Goal: Task Accomplishment & Management: Manage account settings

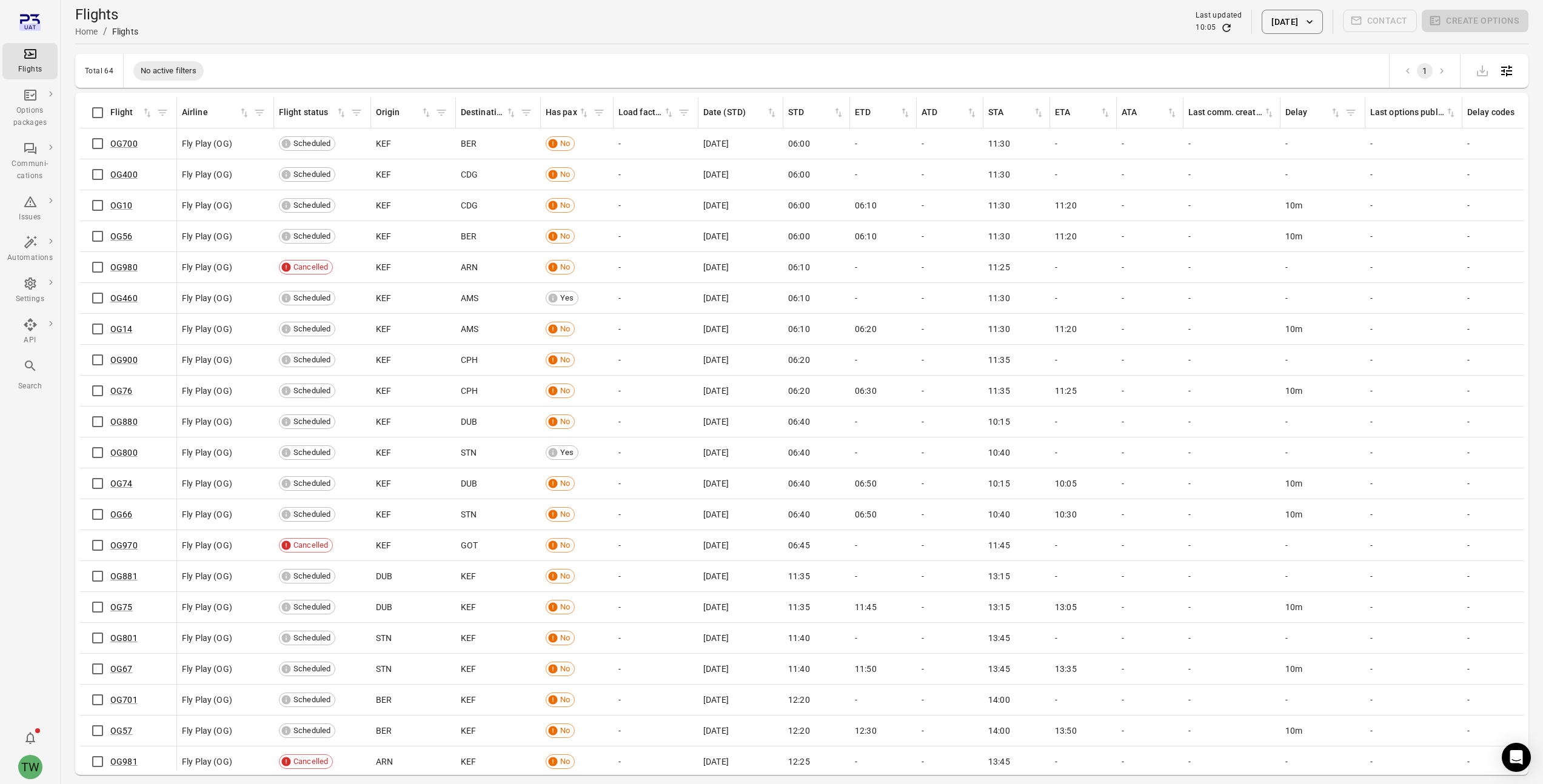
click at [867, 204] on span "06:10" at bounding box center [865, 206] width 22 height 13
click at [1003, 453] on span "10:40" at bounding box center [999, 452] width 22 height 13
click at [567, 115] on div "Has pax" at bounding box center [562, 113] width 32 height 13
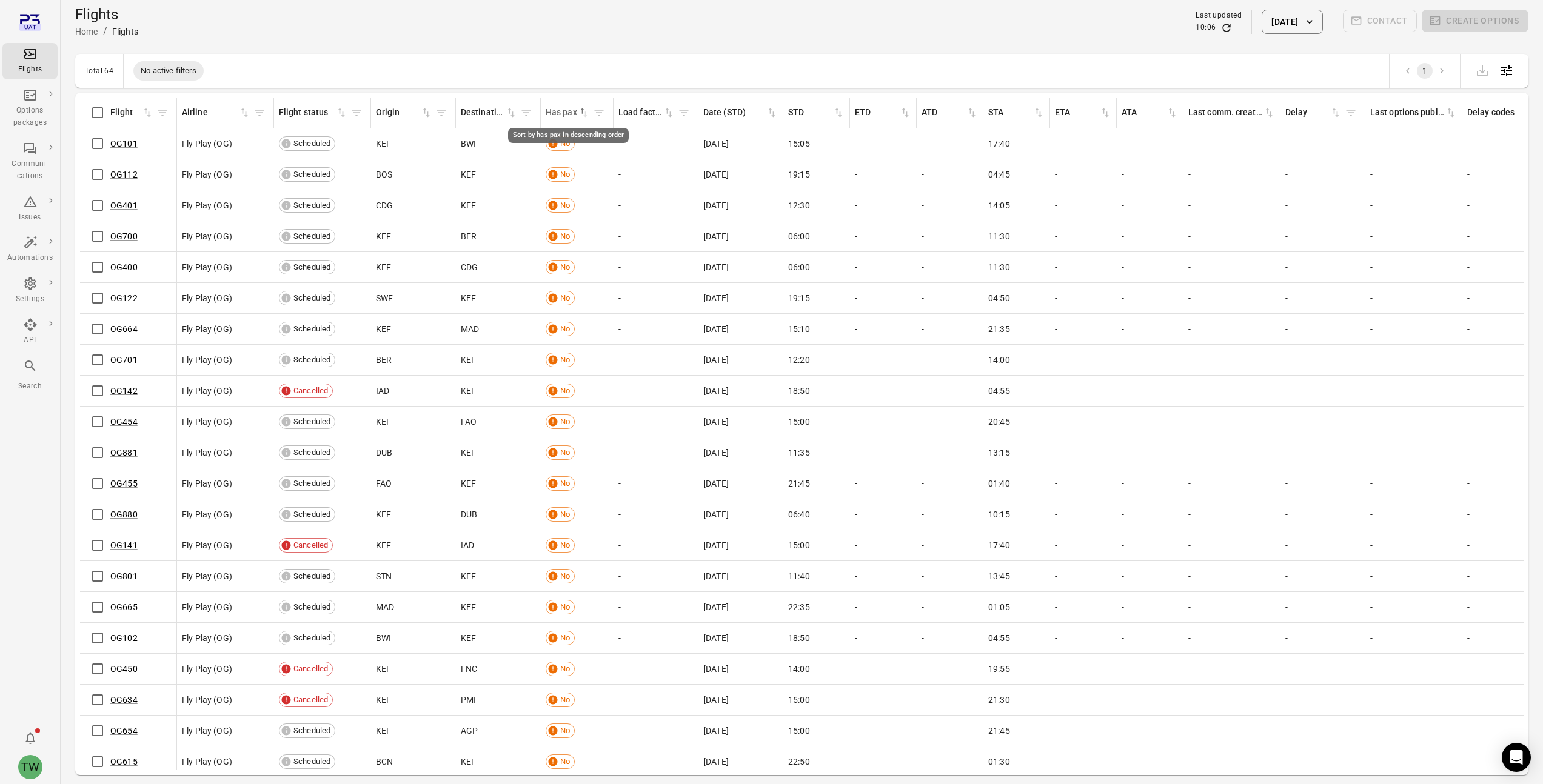
click at [573, 113] on div "Has pax" at bounding box center [562, 113] width 32 height 13
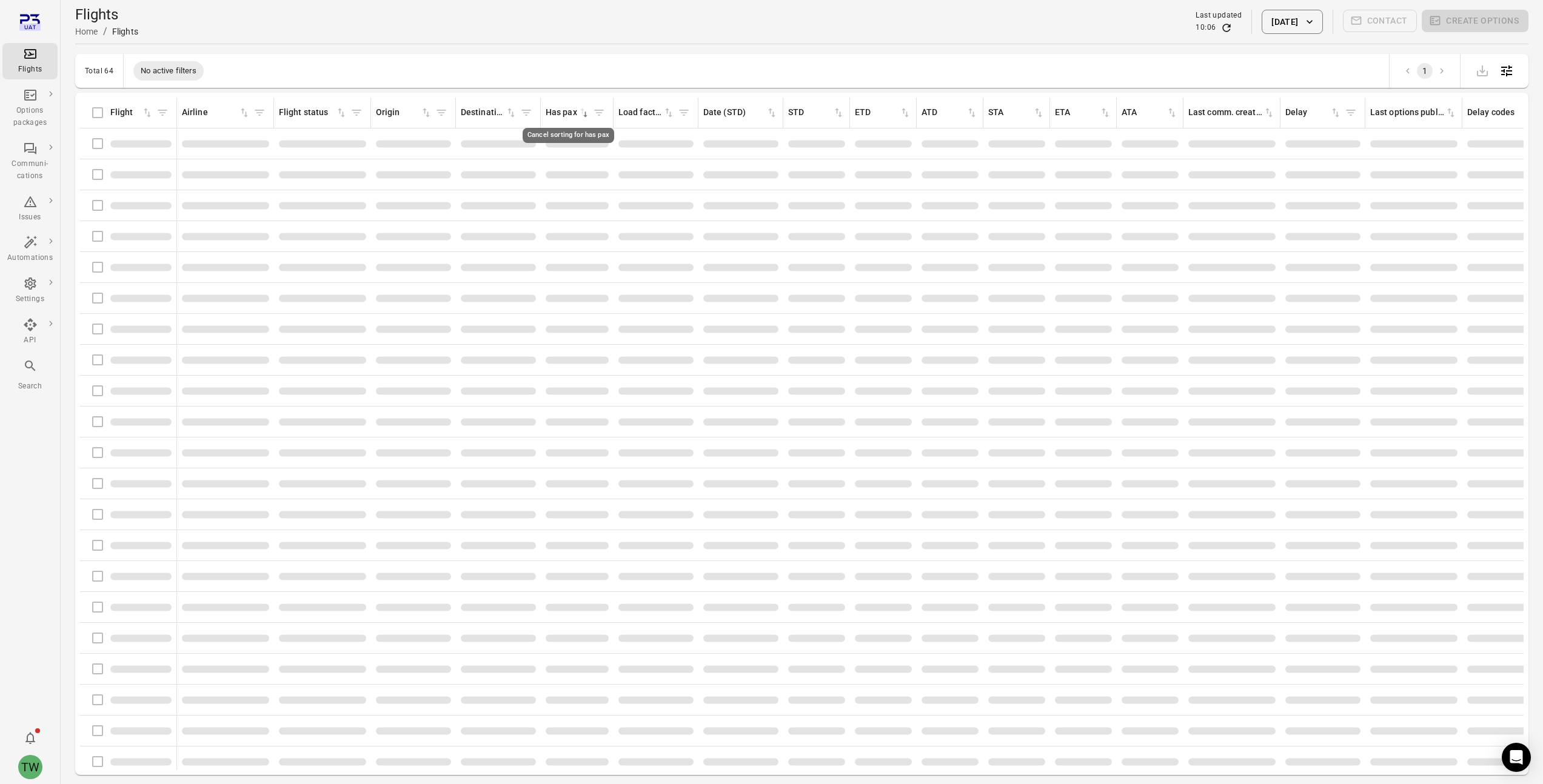
click at [583, 113] on icon "Cancel sorting for has pax" at bounding box center [583, 113] width 13 height 13
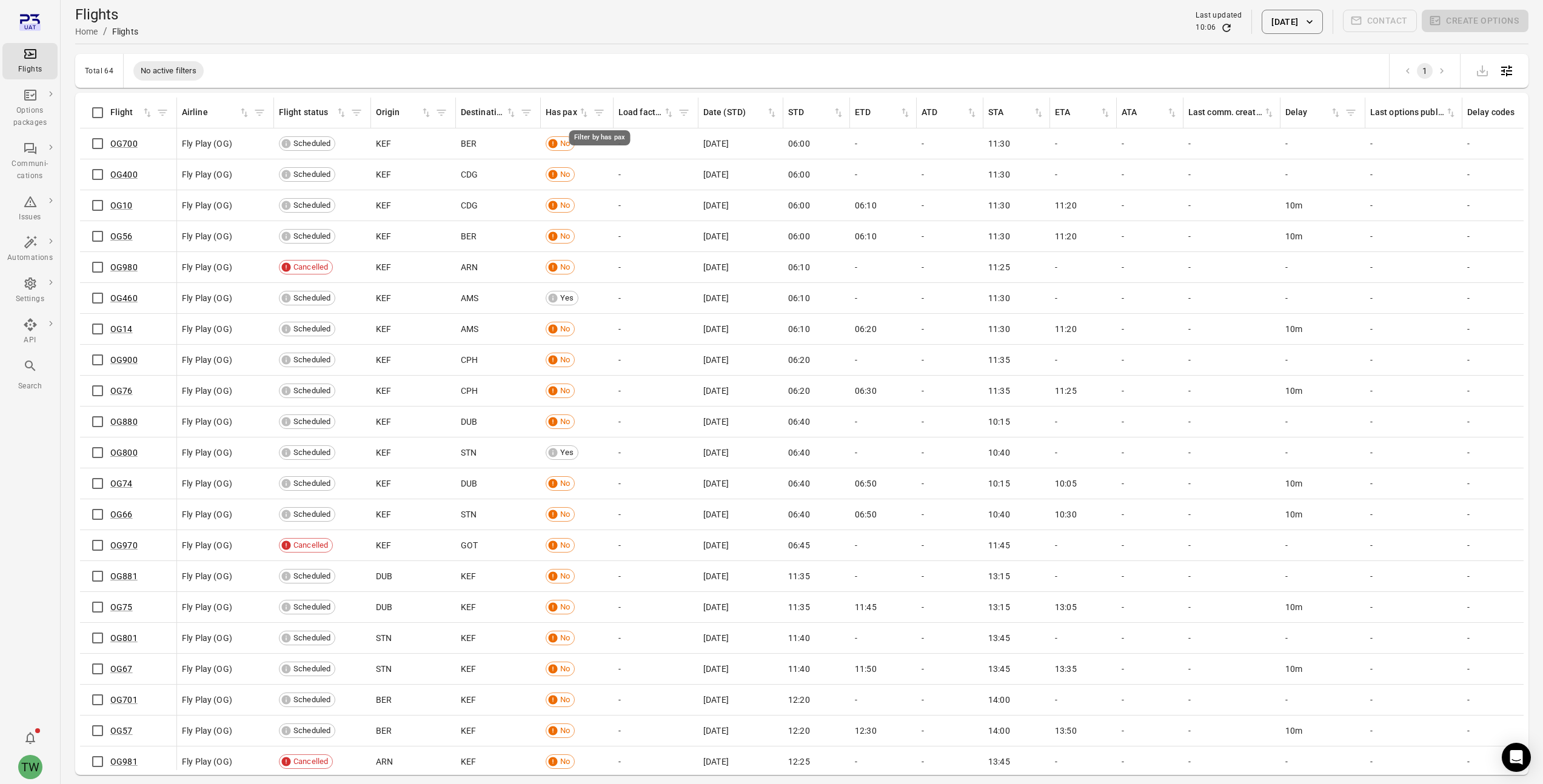
click at [600, 114] on icon "Filter by has pax" at bounding box center [598, 113] width 13 height 13
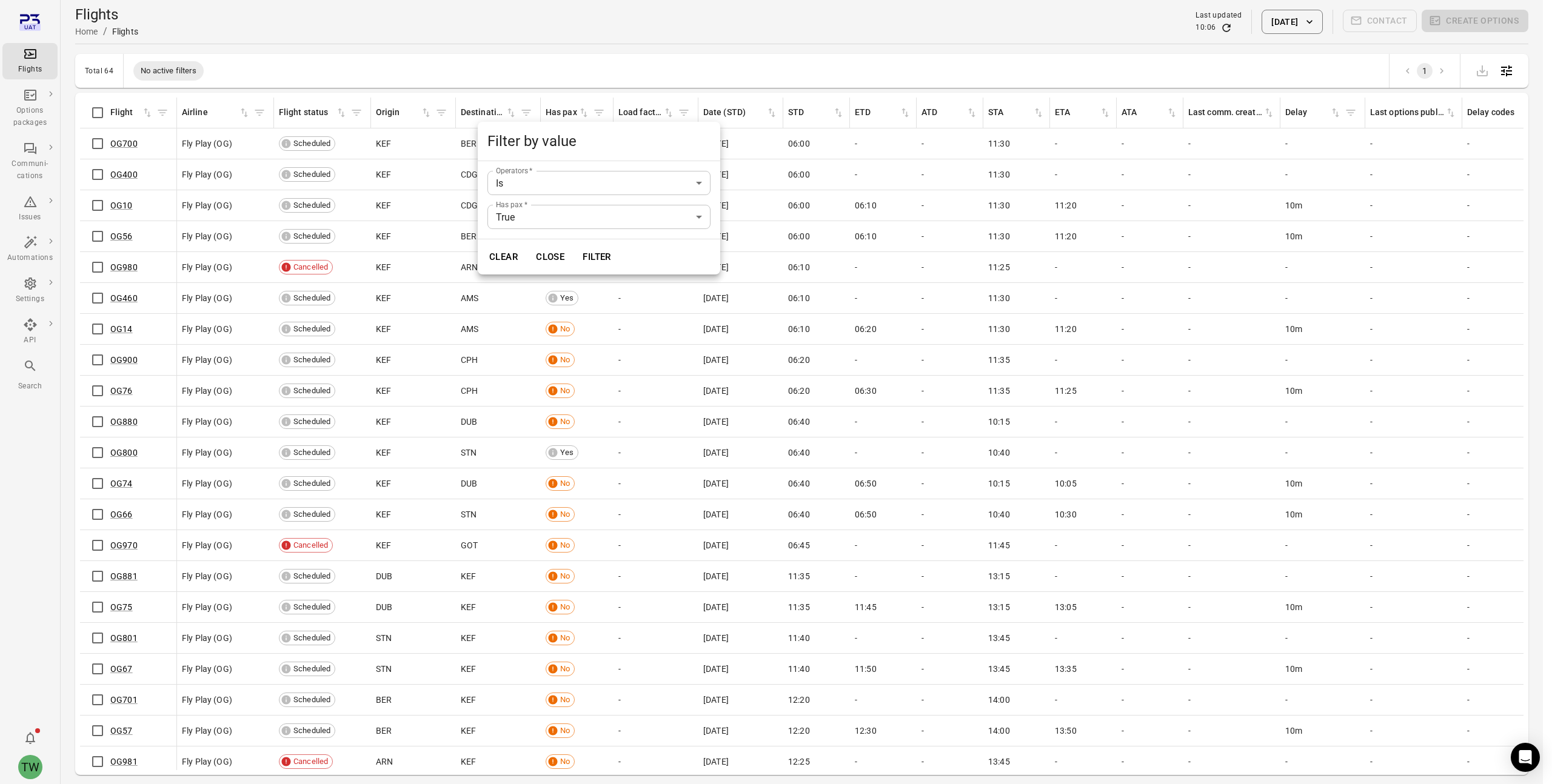
click at [600, 114] on div at bounding box center [776, 392] width 1552 height 784
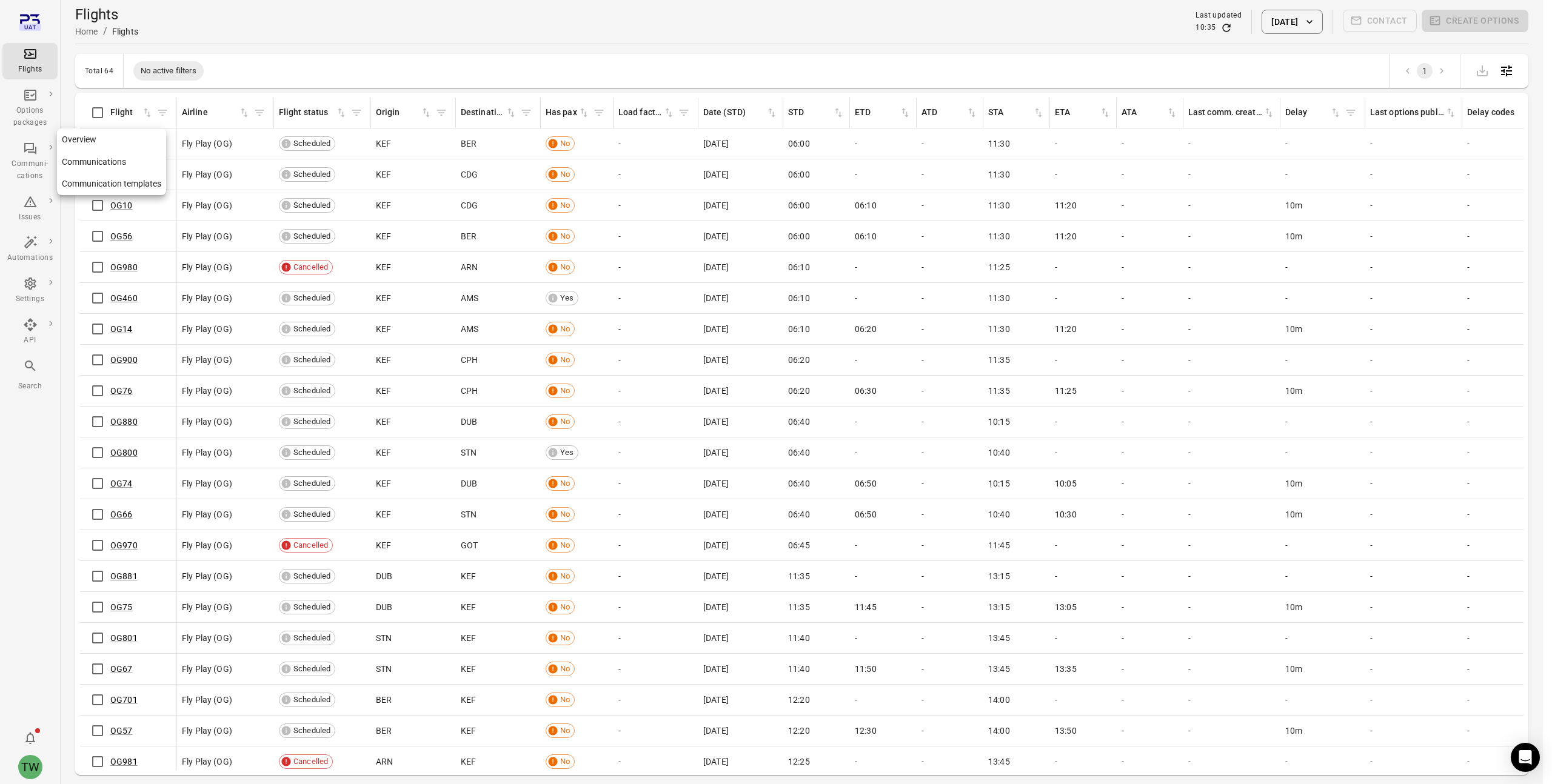
click at [30, 150] on icon "Main navigation" at bounding box center [30, 148] width 14 height 14
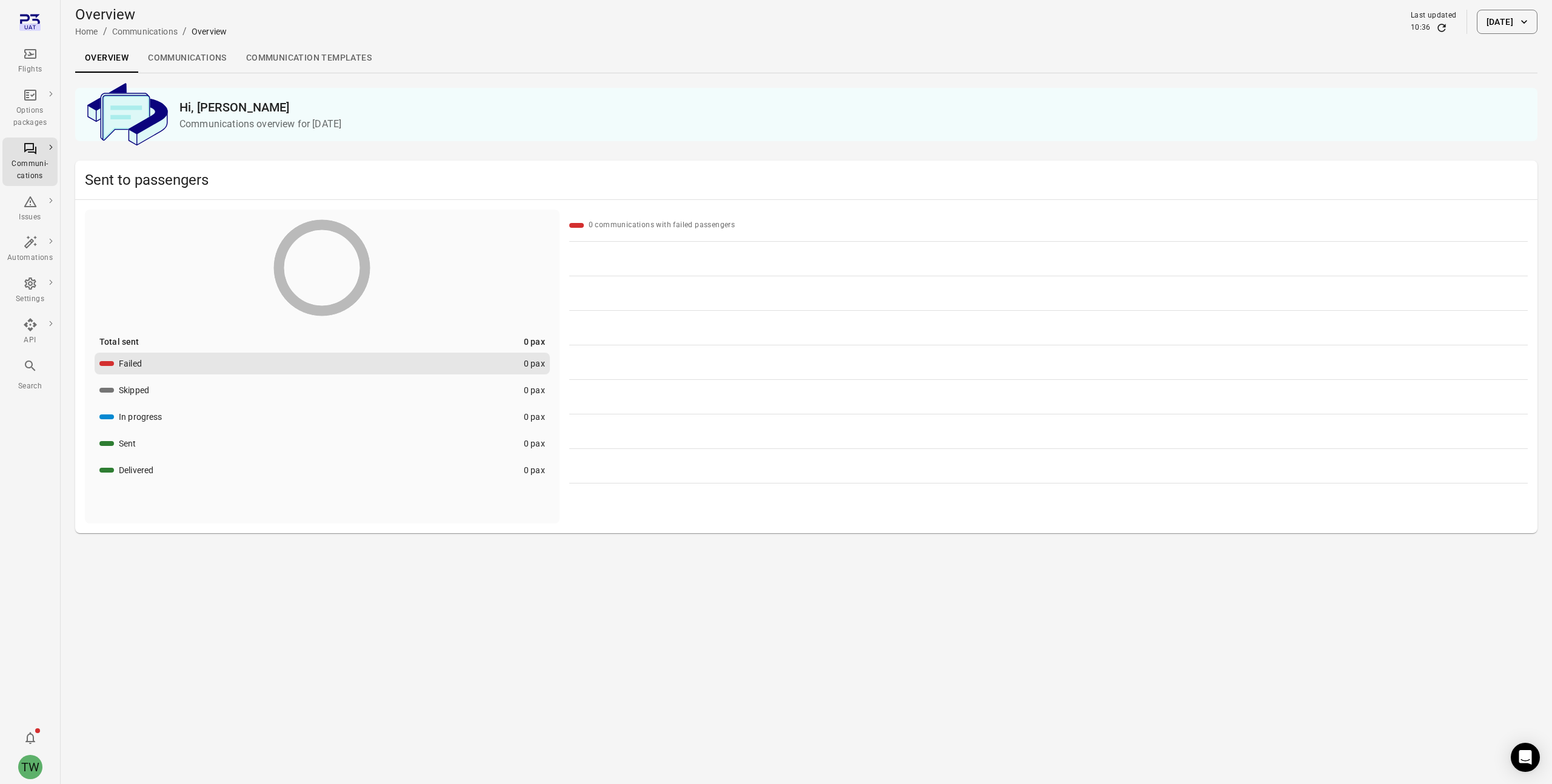
click at [197, 51] on link "Communications" at bounding box center [186, 58] width 98 height 29
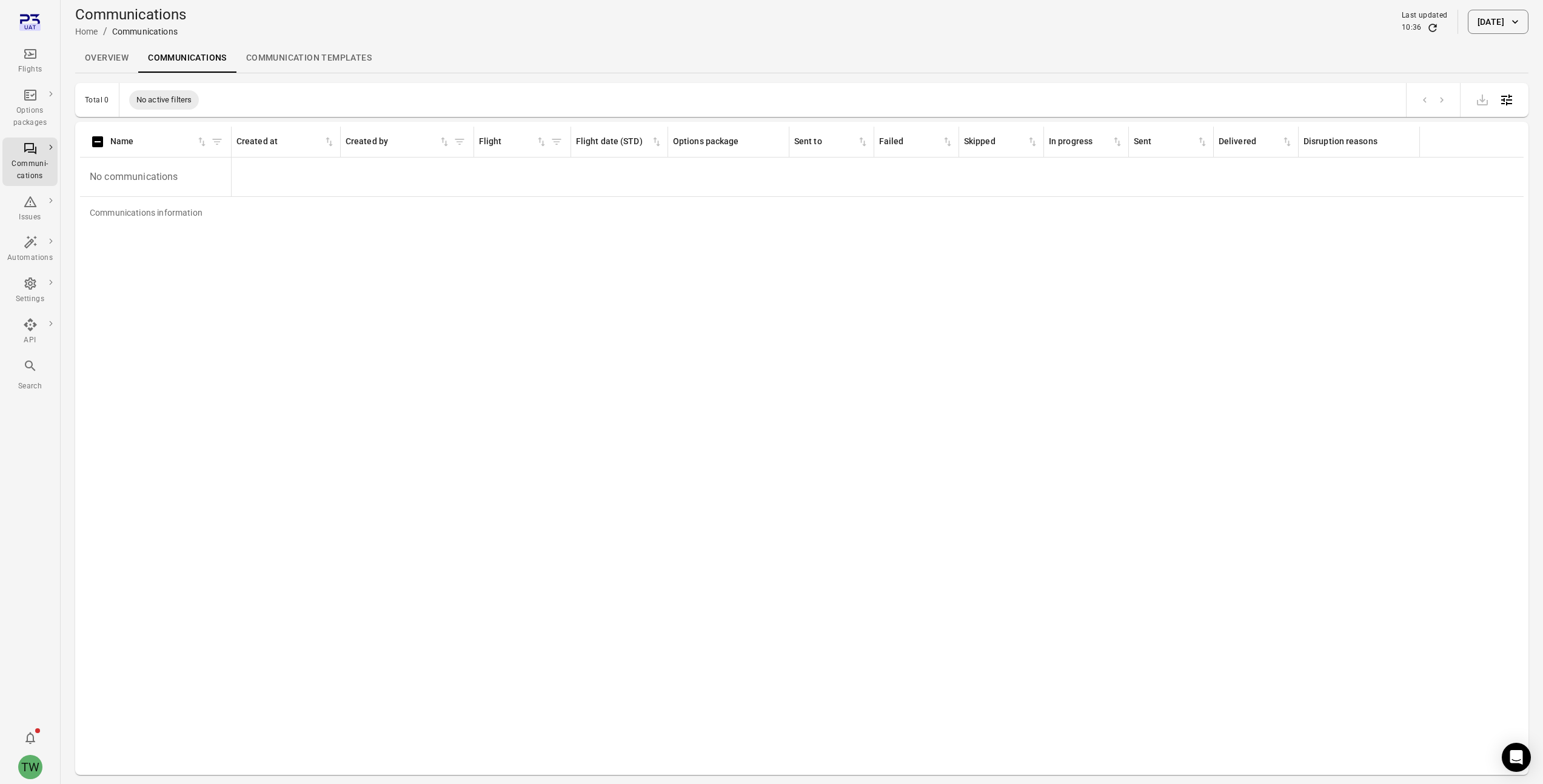
click at [82, 52] on link "Overview" at bounding box center [106, 58] width 63 height 29
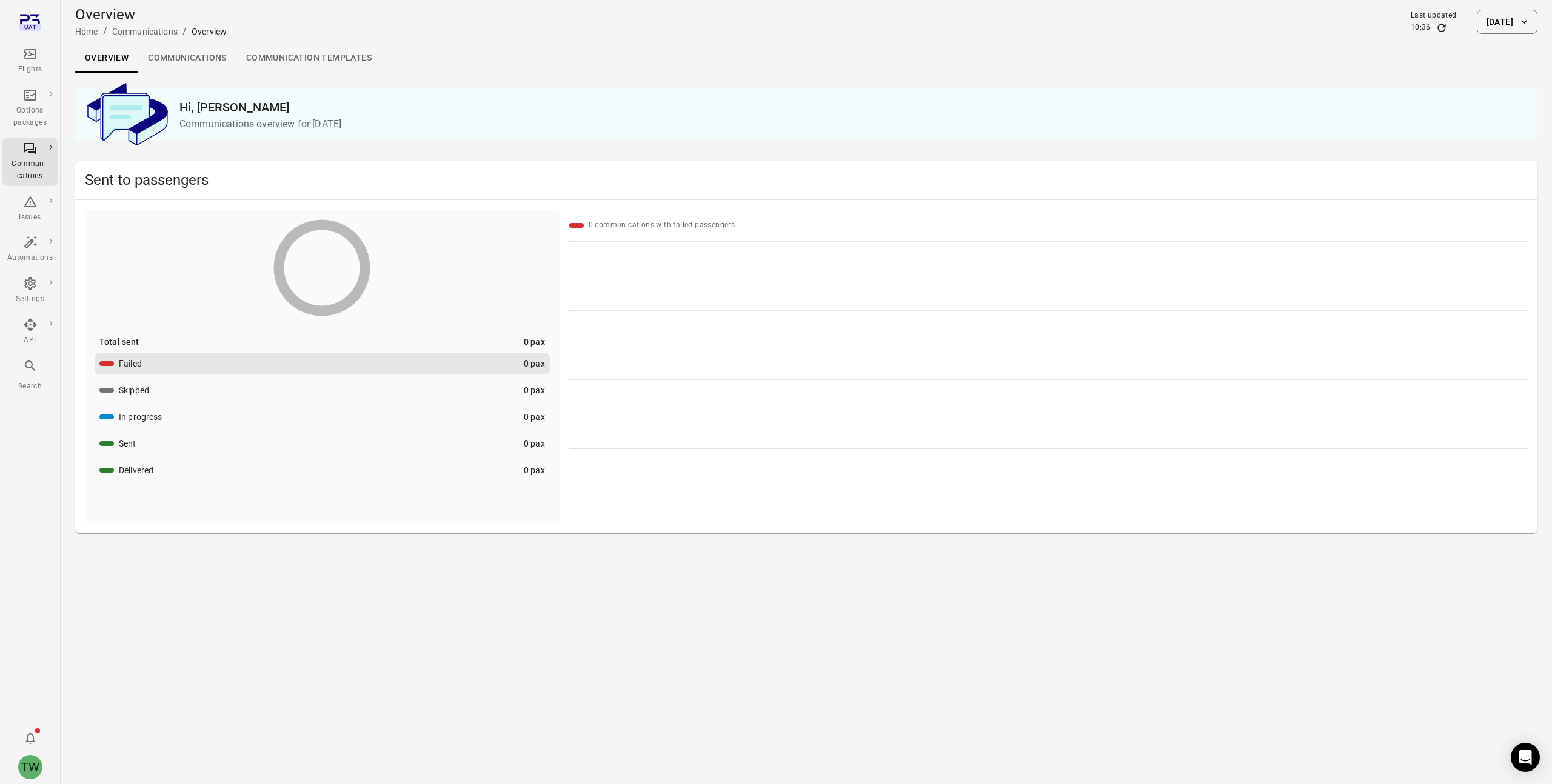
click at [299, 55] on link "Communication templates" at bounding box center [309, 58] width 145 height 29
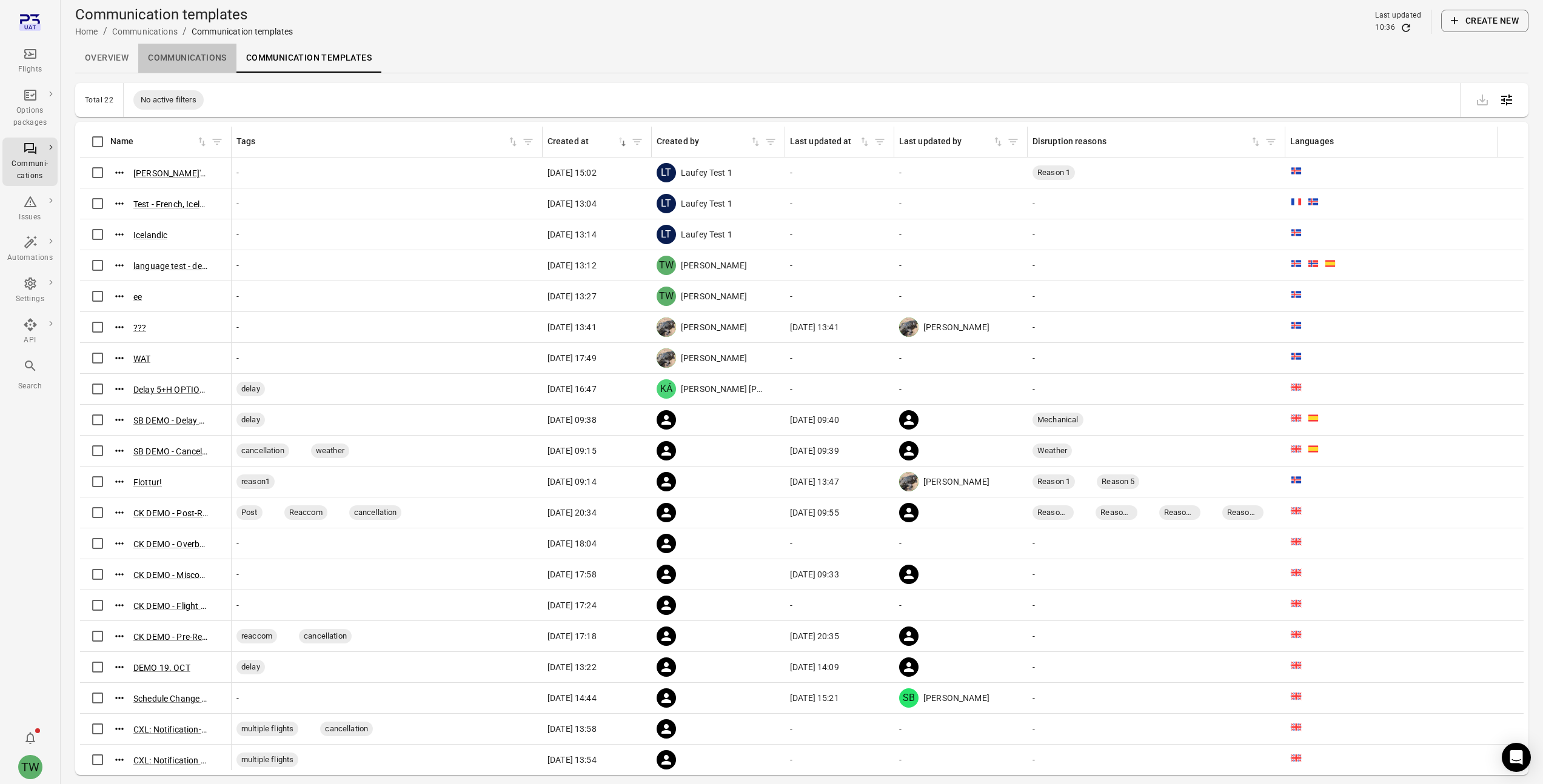
click at [190, 56] on link "Communications" at bounding box center [186, 58] width 98 height 29
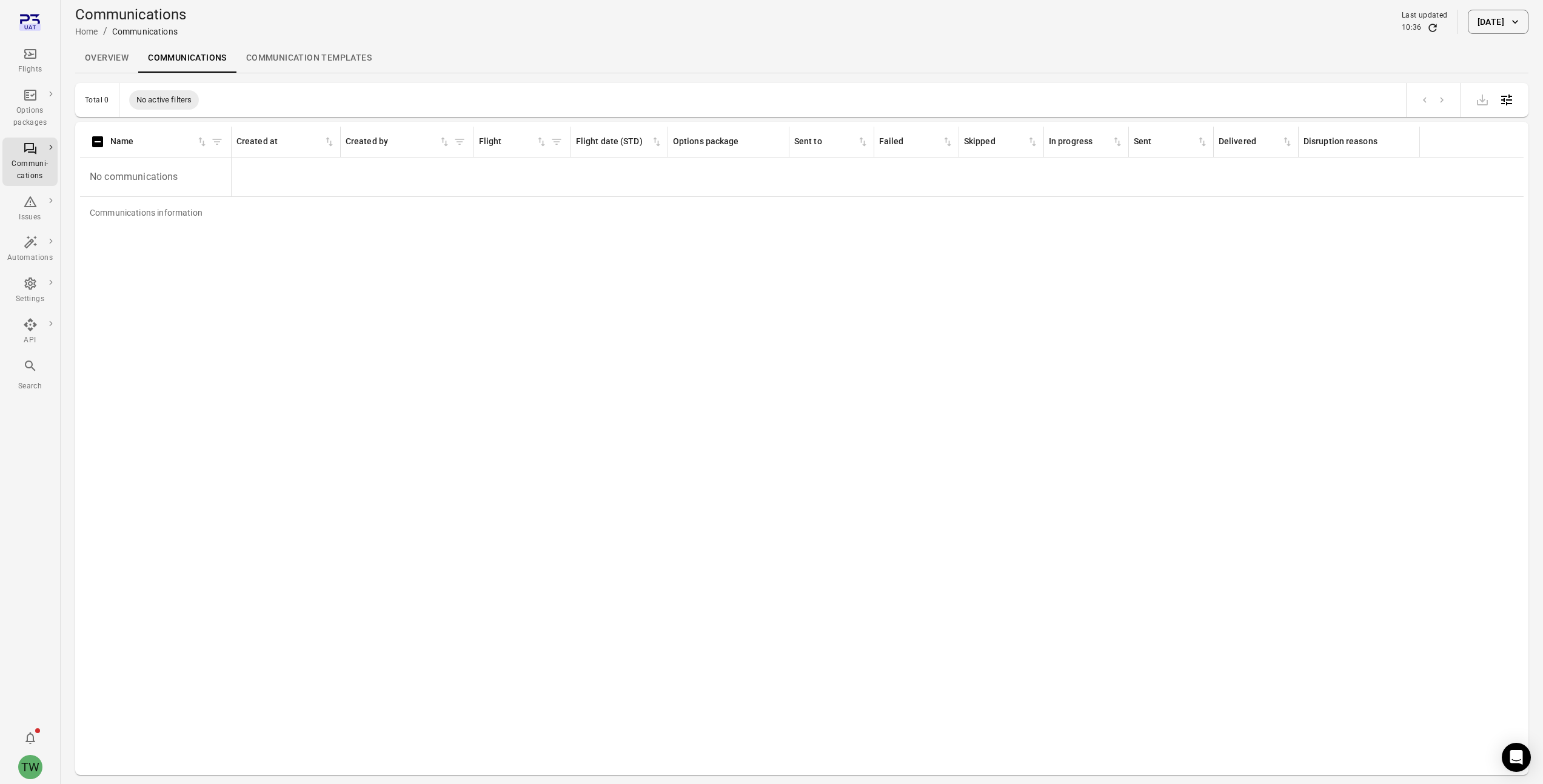
click at [109, 62] on link "Overview" at bounding box center [106, 58] width 63 height 29
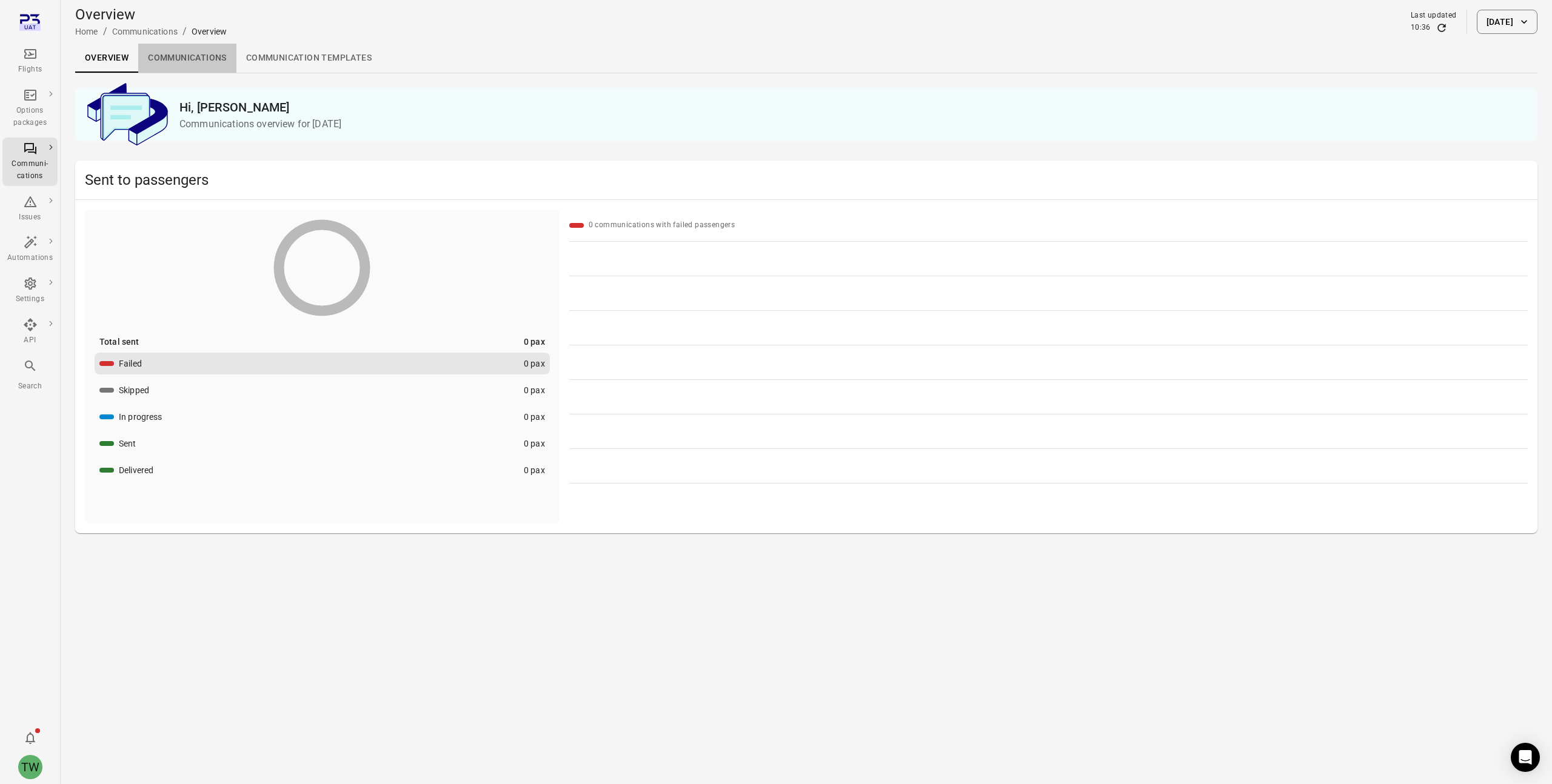
click at [189, 60] on link "Communications" at bounding box center [186, 58] width 98 height 29
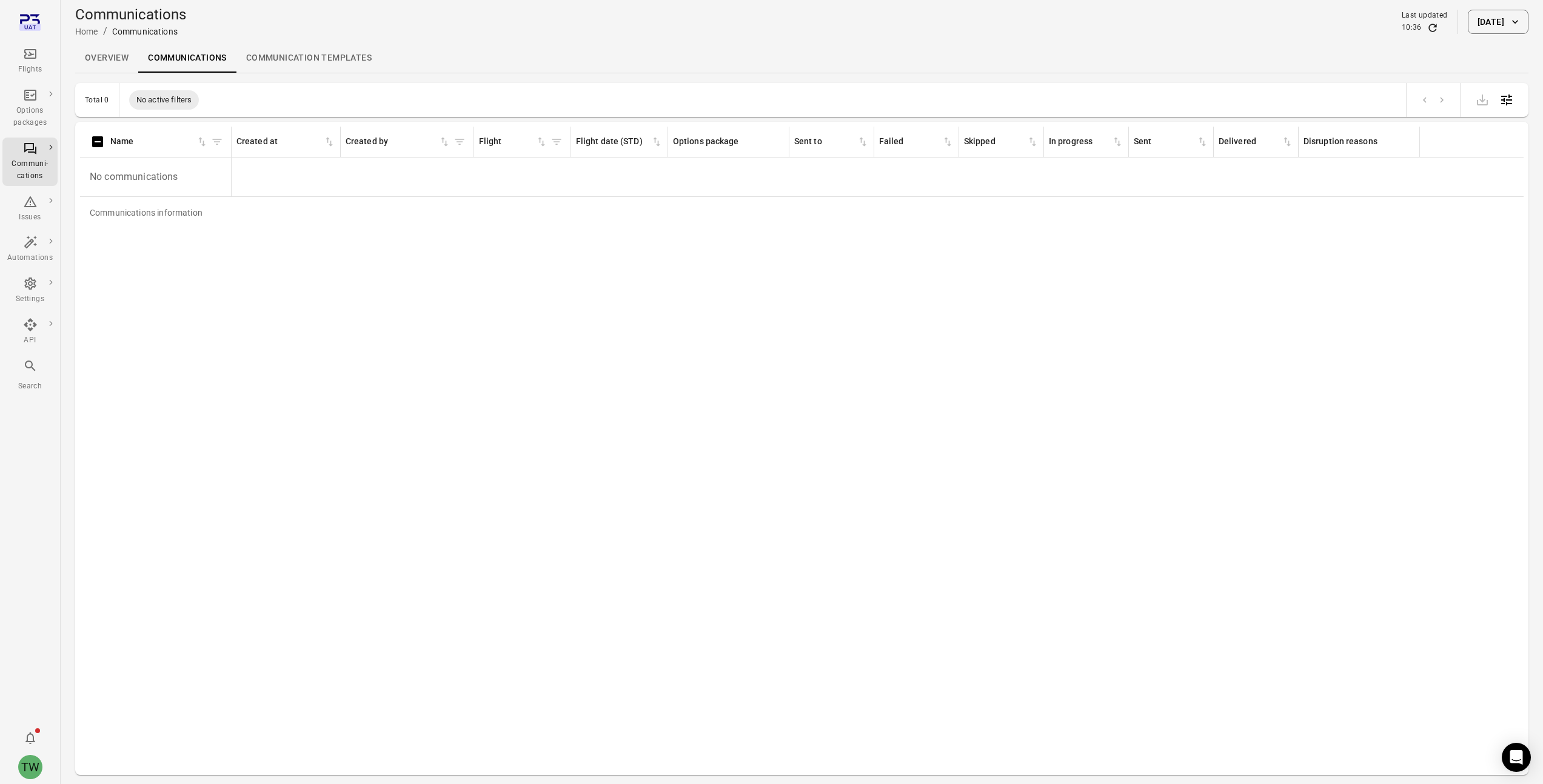
click at [1468, 20] on button "[DATE]" at bounding box center [1498, 22] width 61 height 24
click at [1516, 92] on icon "Choose date, selected date is Aug 13, 2025" at bounding box center [1519, 88] width 14 height 14
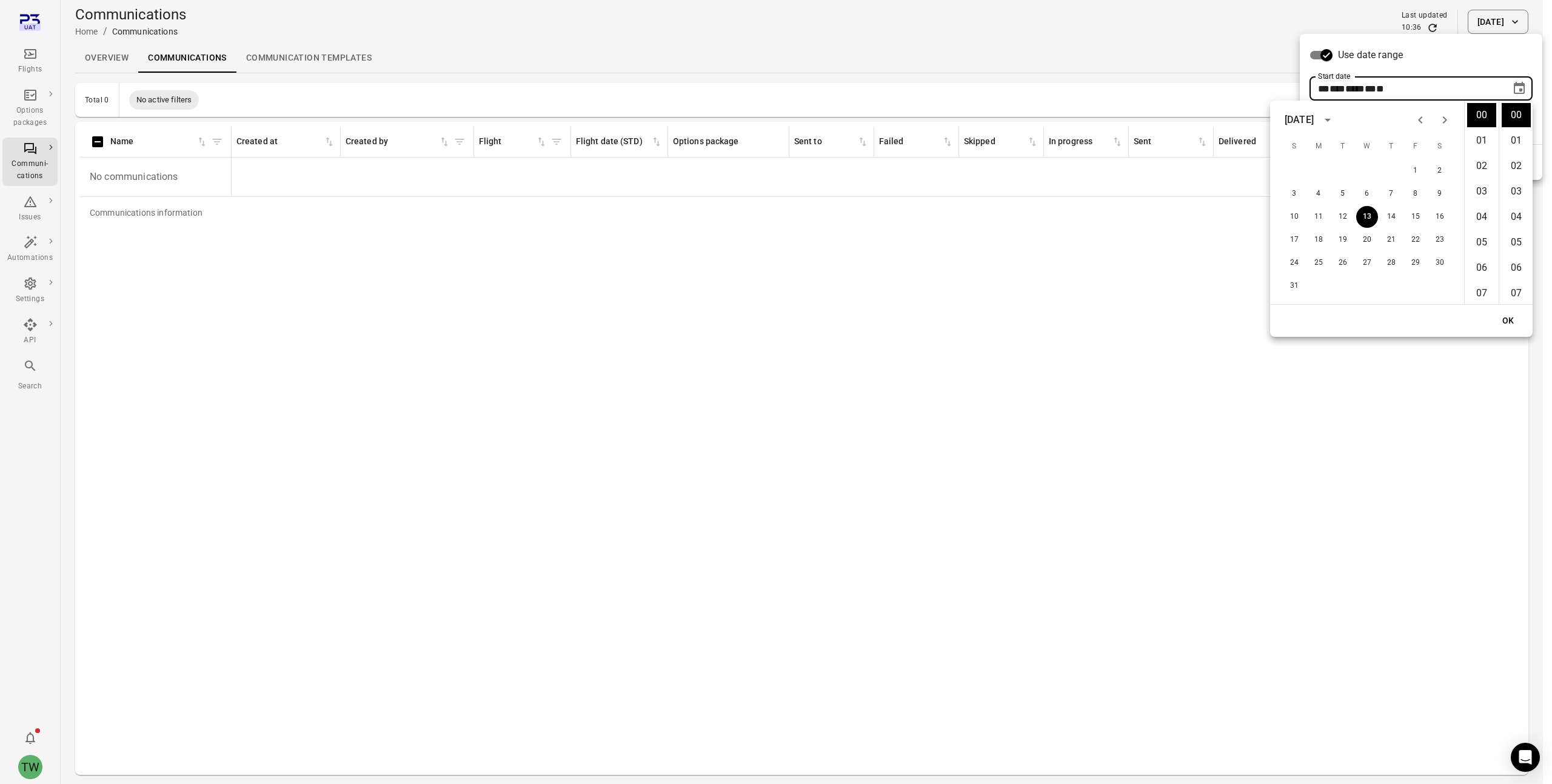
click at [1302, 119] on div "[DATE]" at bounding box center [1299, 120] width 29 height 14
click at [1295, 214] on button "2024" at bounding box center [1297, 219] width 43 height 22
click at [1394, 205] on div "1 2 3 4 5 6 7 8 9 10 11 12 13 14 15 16 17 18 19 20 21 22 23 24 25 26 27 28 29 3…" at bounding box center [1367, 216] width 194 height 116
click at [1394, 215] on button "15" at bounding box center [1391, 217] width 22 height 22
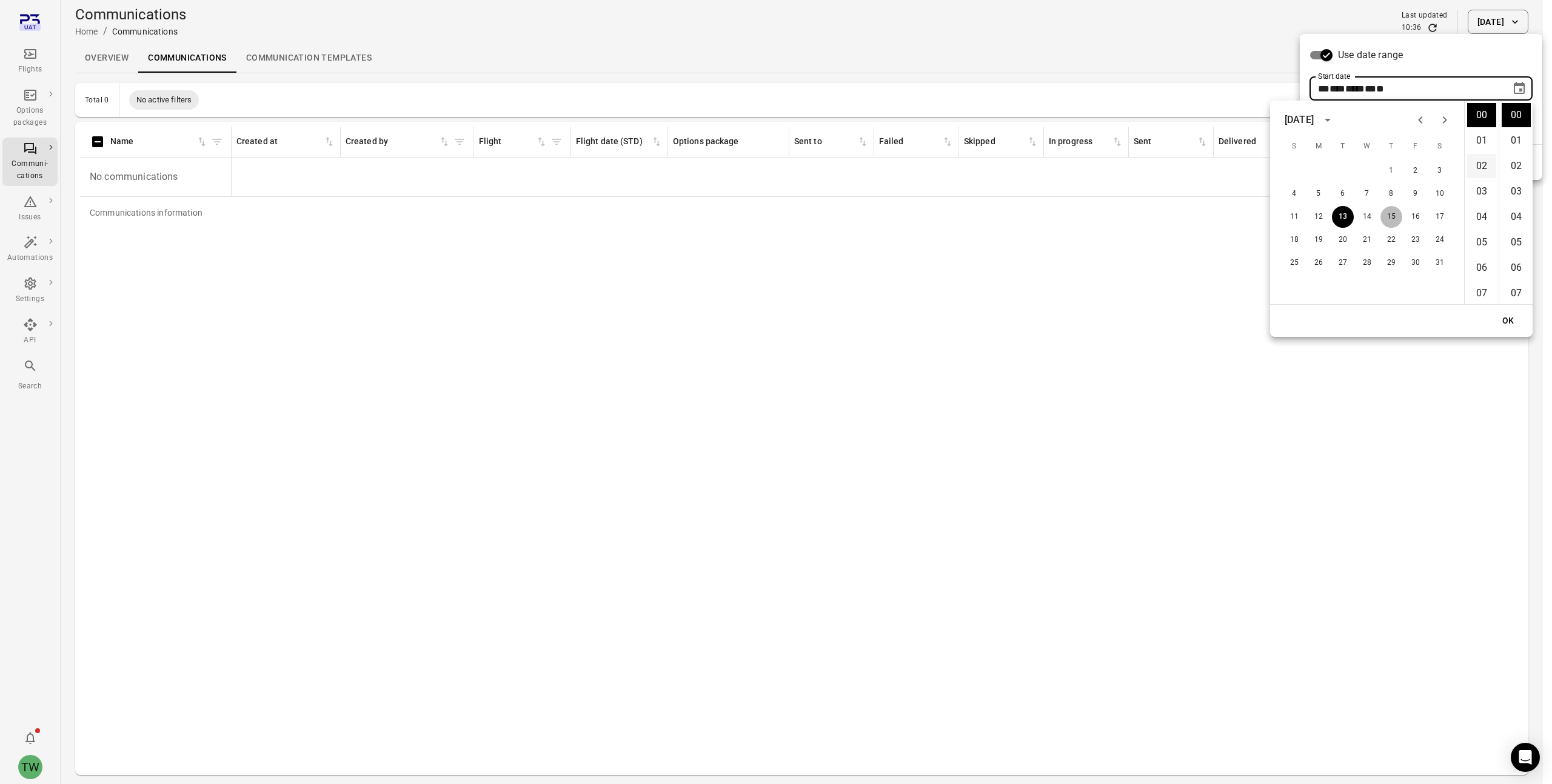
type input "**********"
click at [1514, 318] on button "OK" at bounding box center [1509, 321] width 38 height 23
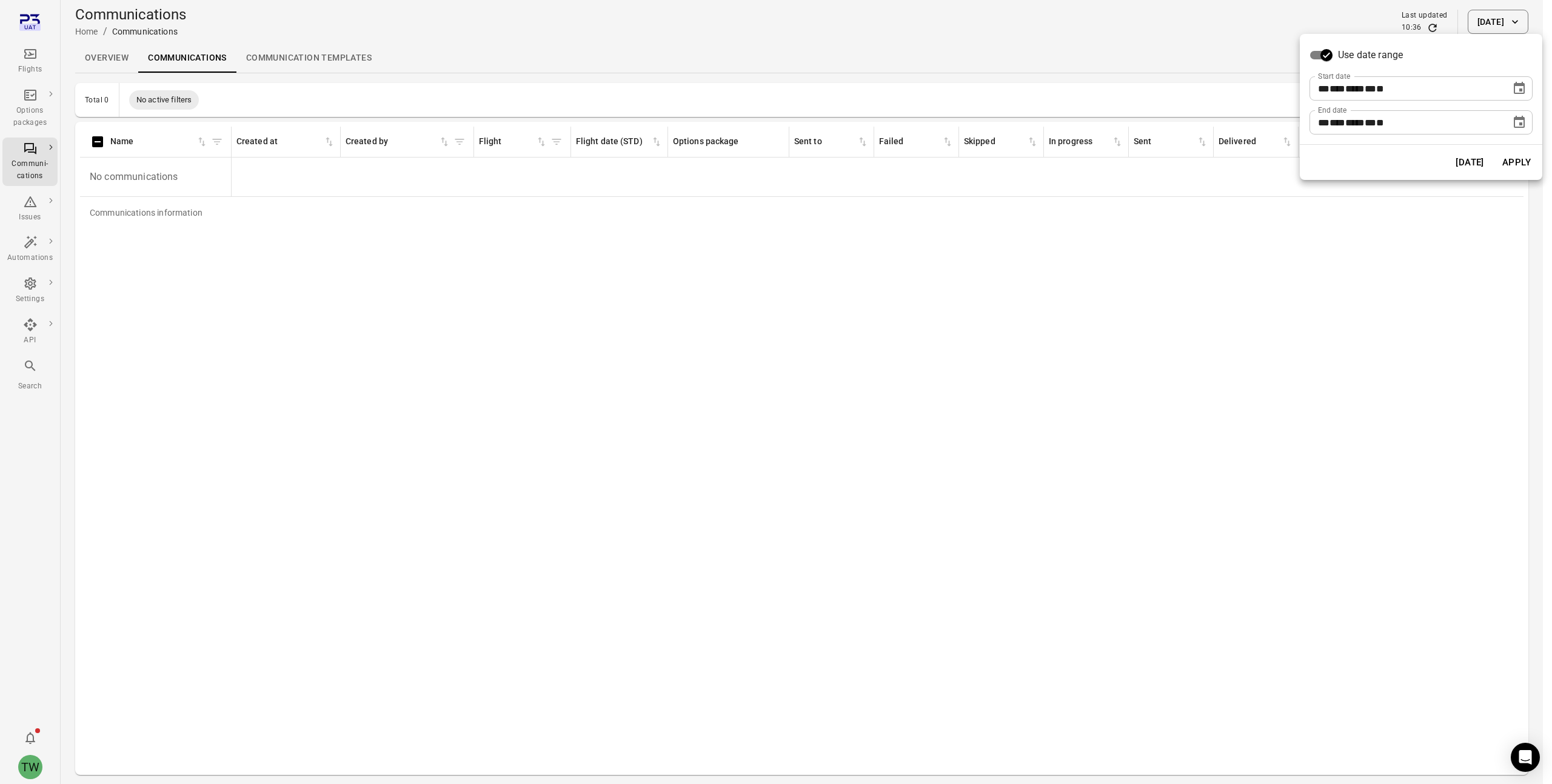
click at [1515, 161] on button "Apply" at bounding box center [1517, 162] width 42 height 25
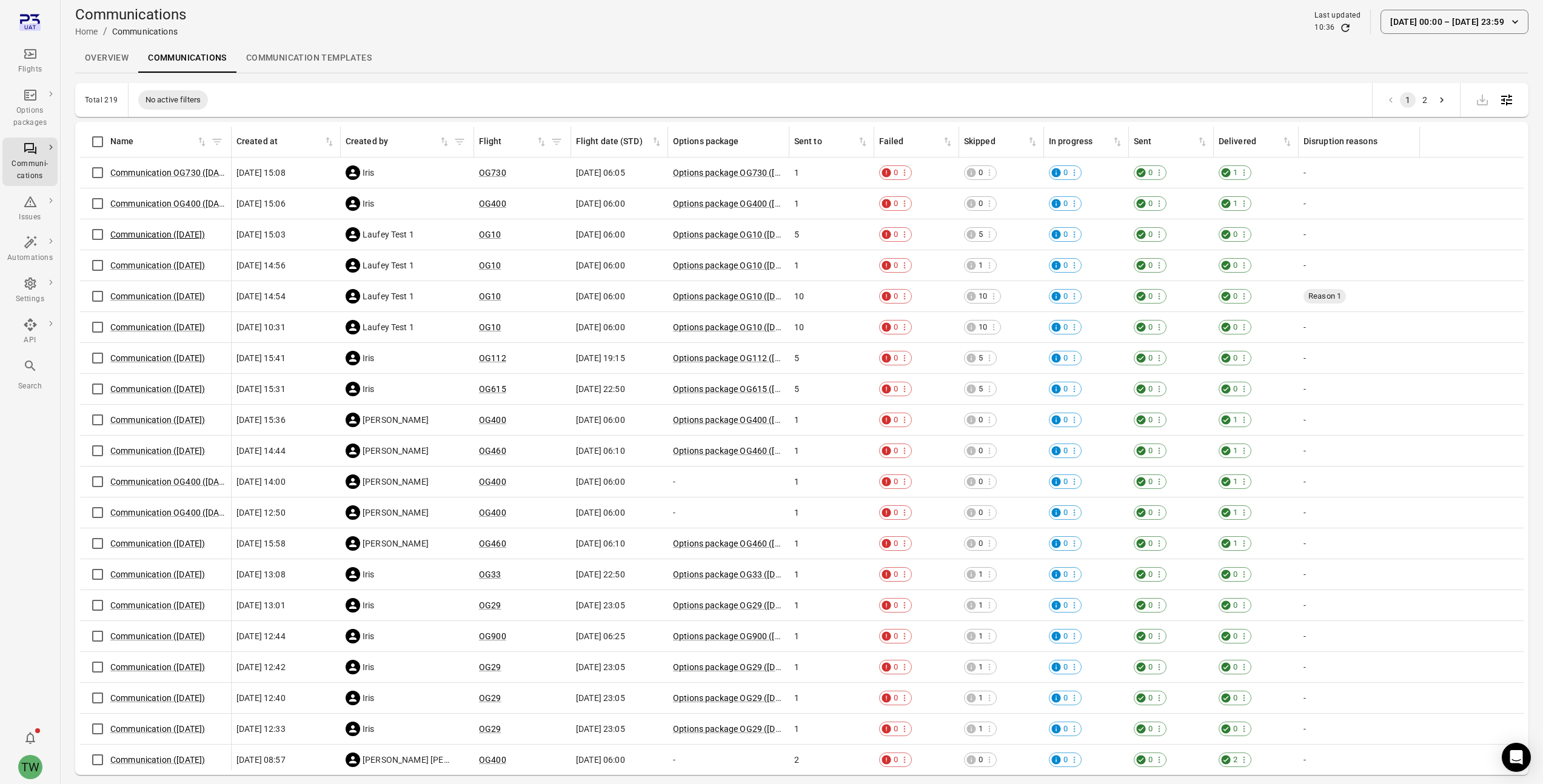
click at [150, 233] on link "Communication ([DATE])" at bounding box center [157, 235] width 94 height 10
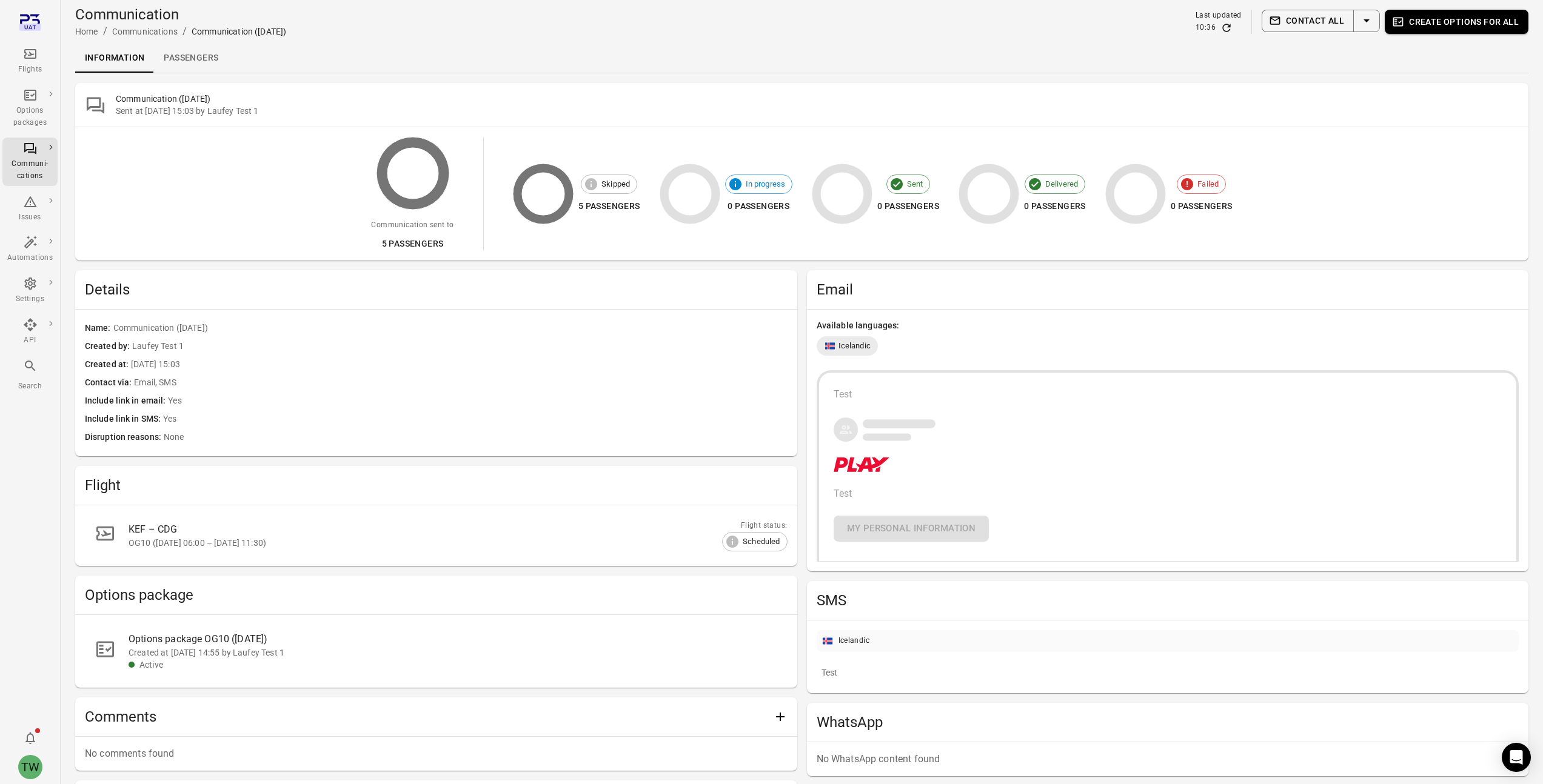
click at [1239, 205] on div "Communication sent to 5 passengers Skipped 5 passengers In progress 0 passenger…" at bounding box center [802, 194] width 1395 height 114
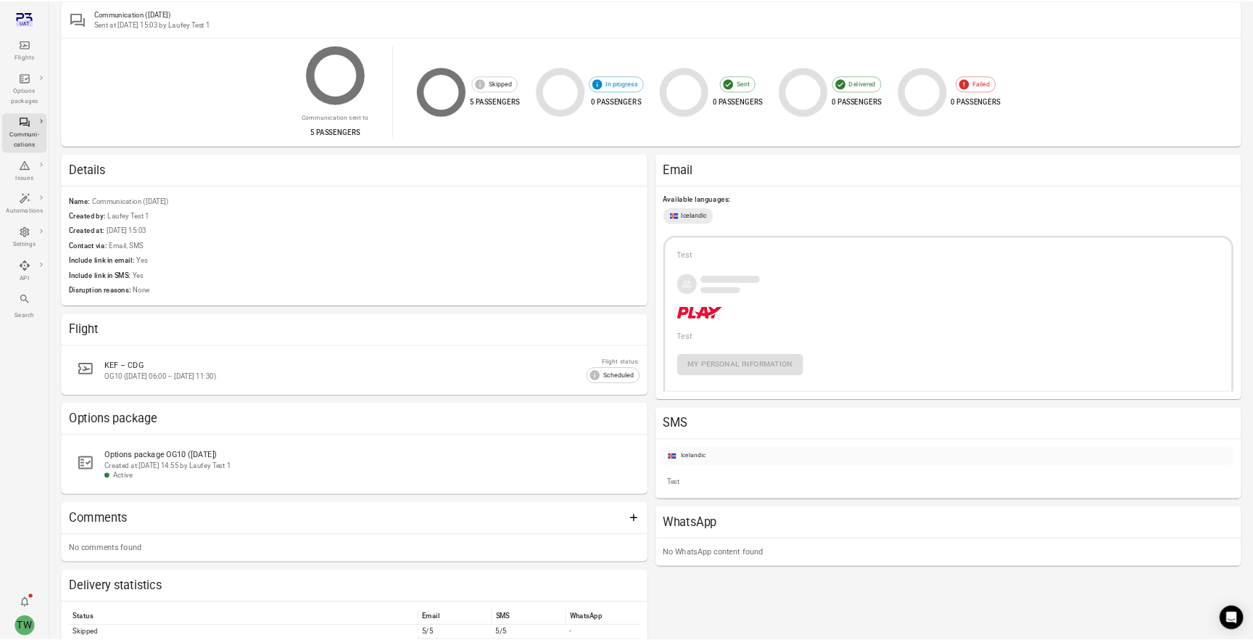
scroll to position [99, 0]
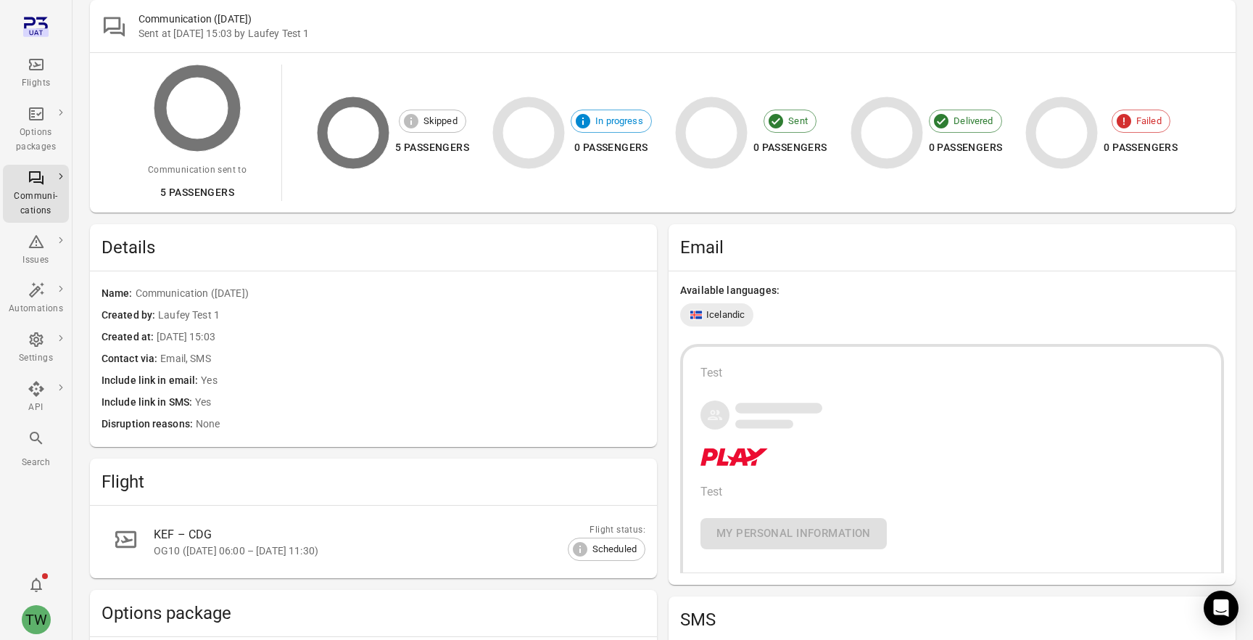
click at [31, 82] on div "Flights" at bounding box center [36, 83] width 54 height 15
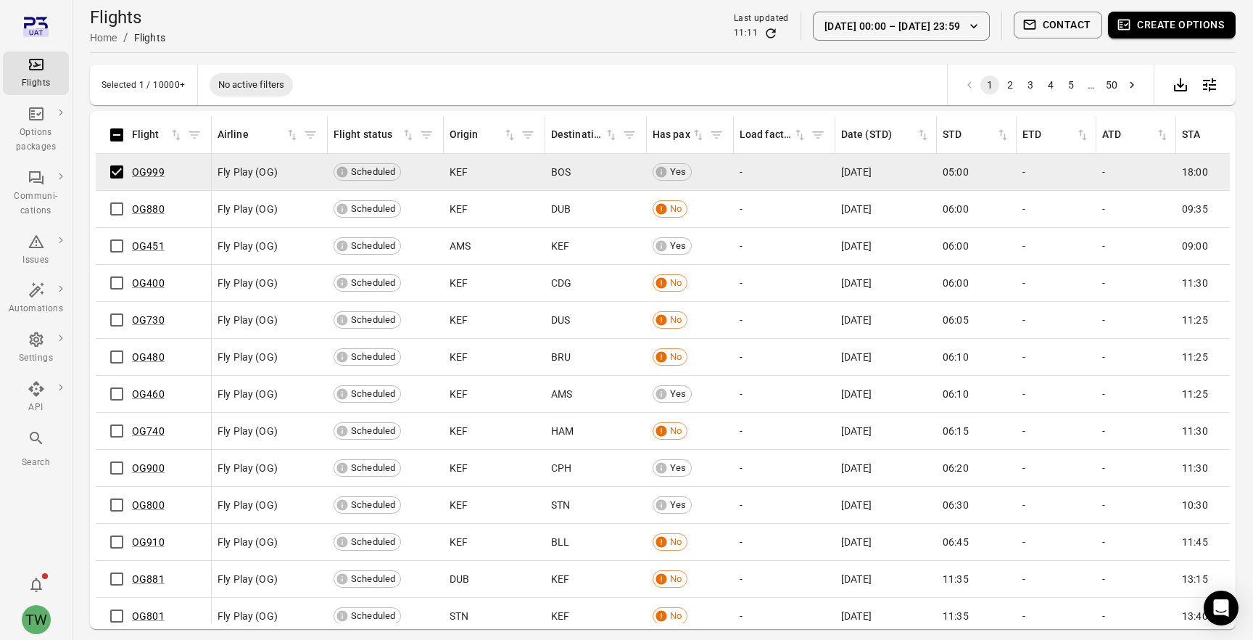
click at [1073, 22] on button "Contact" at bounding box center [1058, 25] width 89 height 27
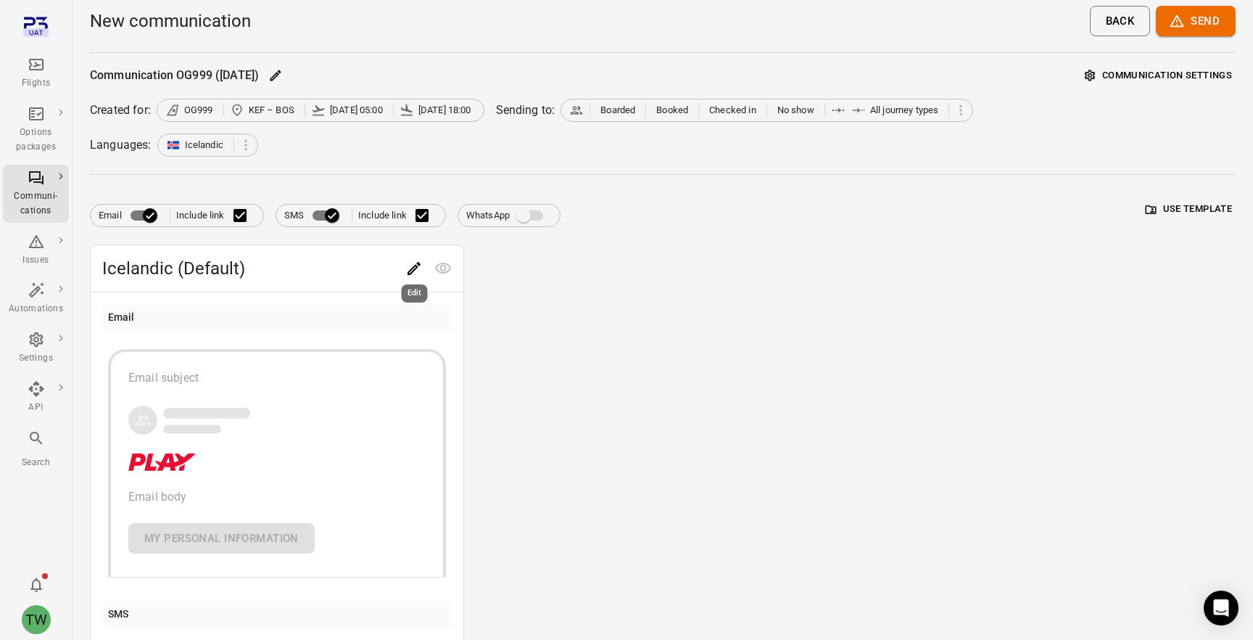
click at [416, 270] on icon "Edit" at bounding box center [413, 268] width 17 height 17
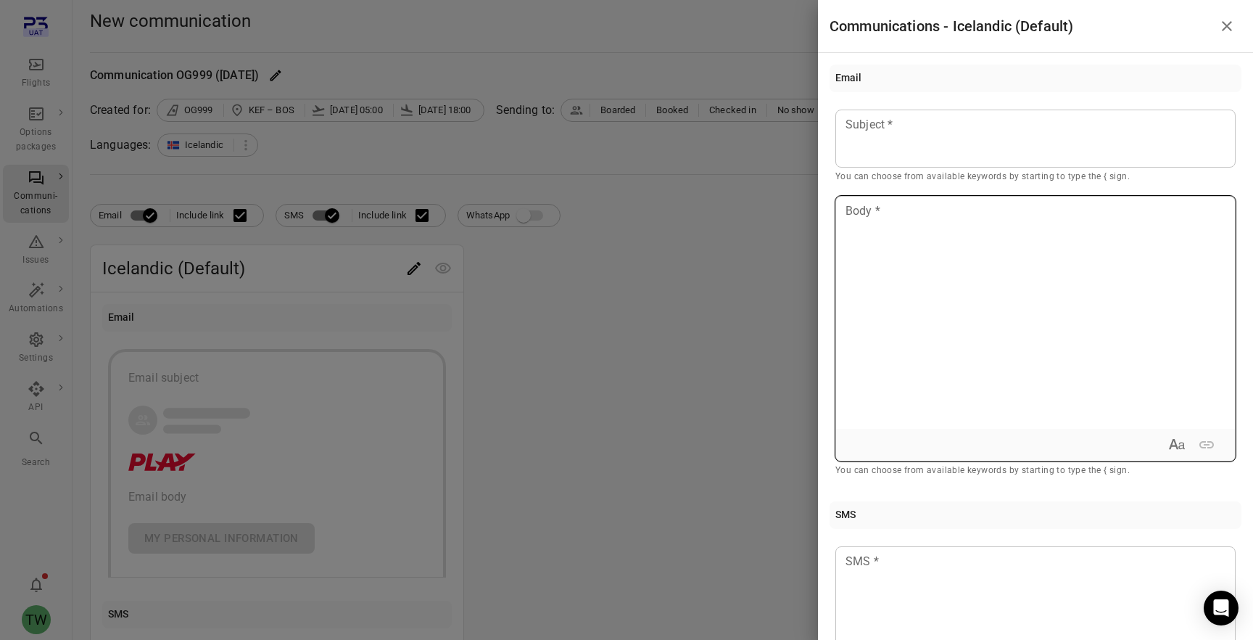
click at [918, 249] on div at bounding box center [1035, 313] width 399 height 232
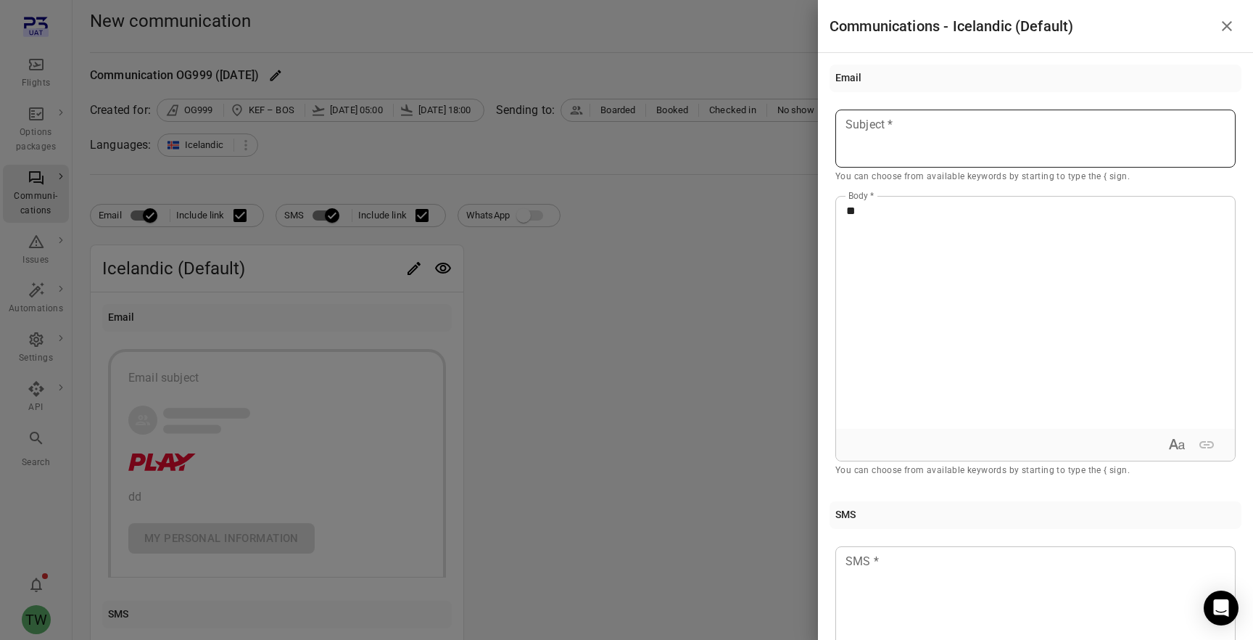
click at [915, 133] on p at bounding box center [1035, 124] width 379 height 17
click at [632, 406] on div at bounding box center [626, 320] width 1253 height 640
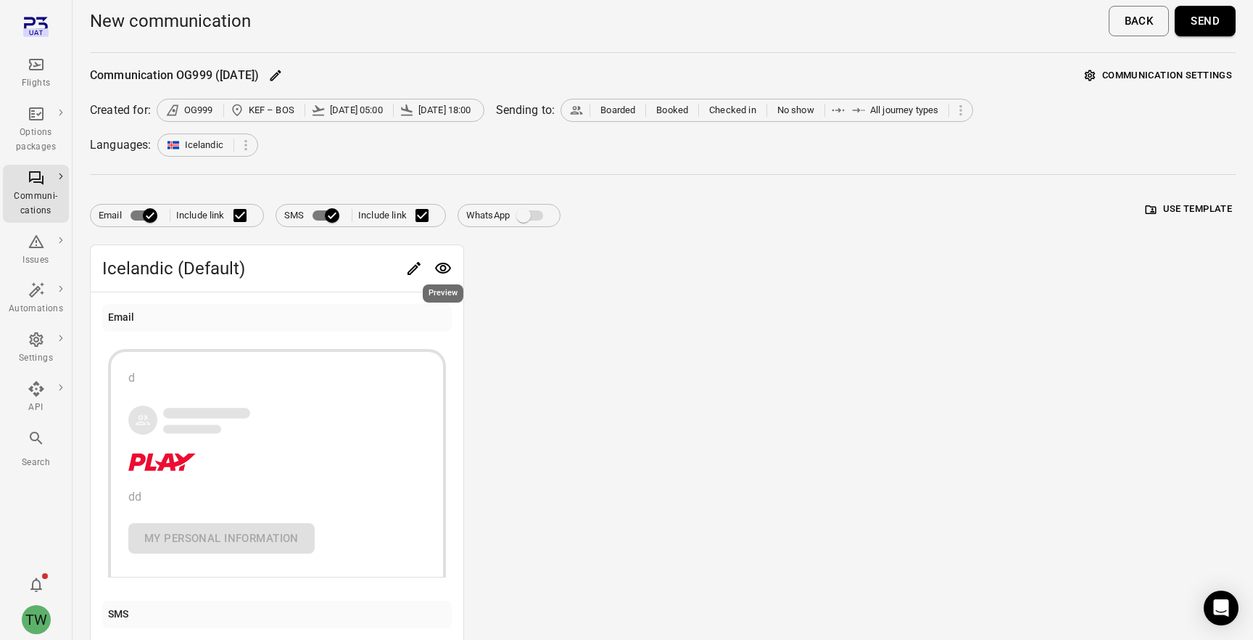
click at [444, 260] on icon "Preview" at bounding box center [442, 268] width 17 height 17
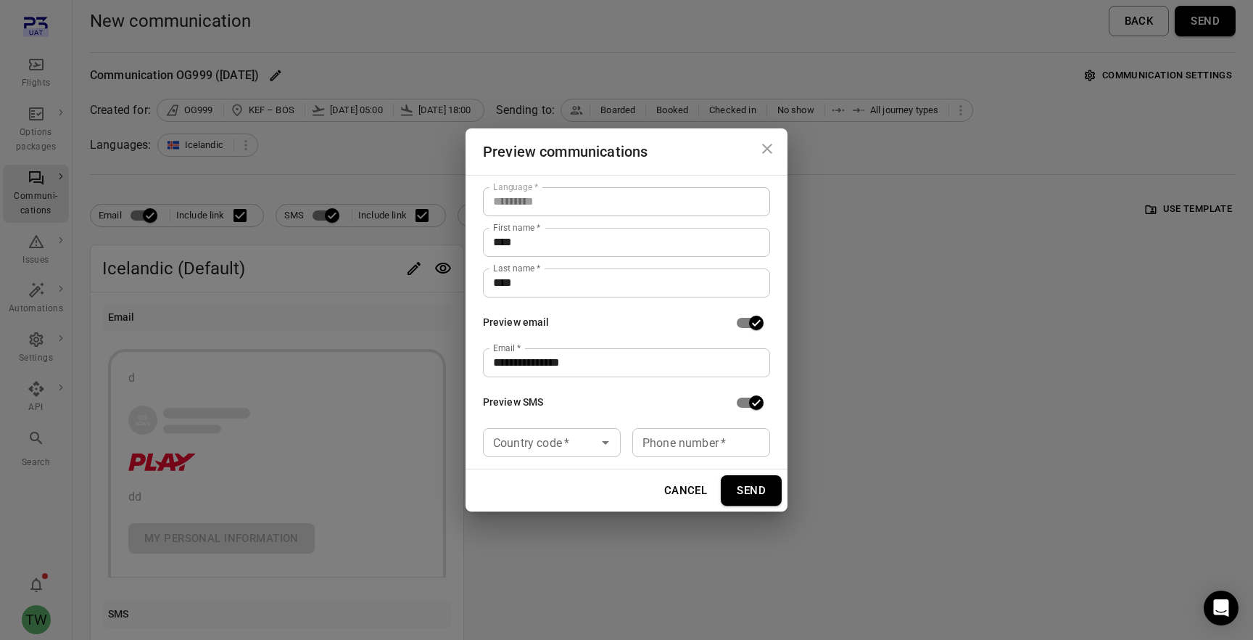
click at [770, 154] on icon "Close dialog" at bounding box center [767, 148] width 17 height 17
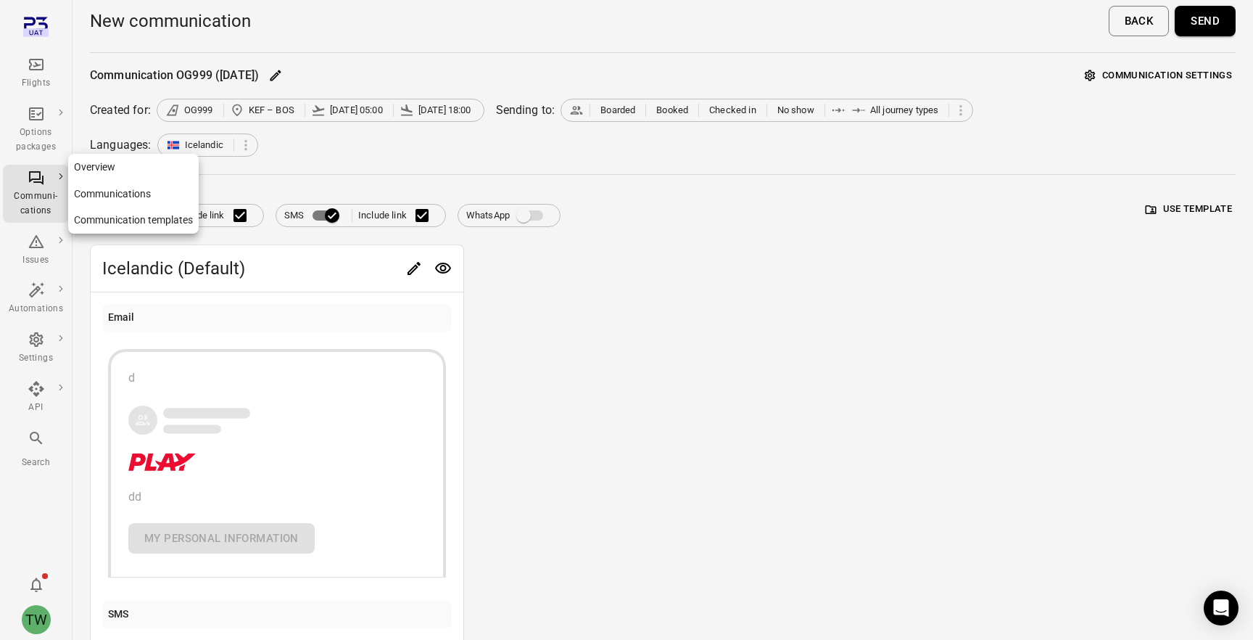
click at [33, 196] on div "Communi-cations" at bounding box center [36, 203] width 54 height 29
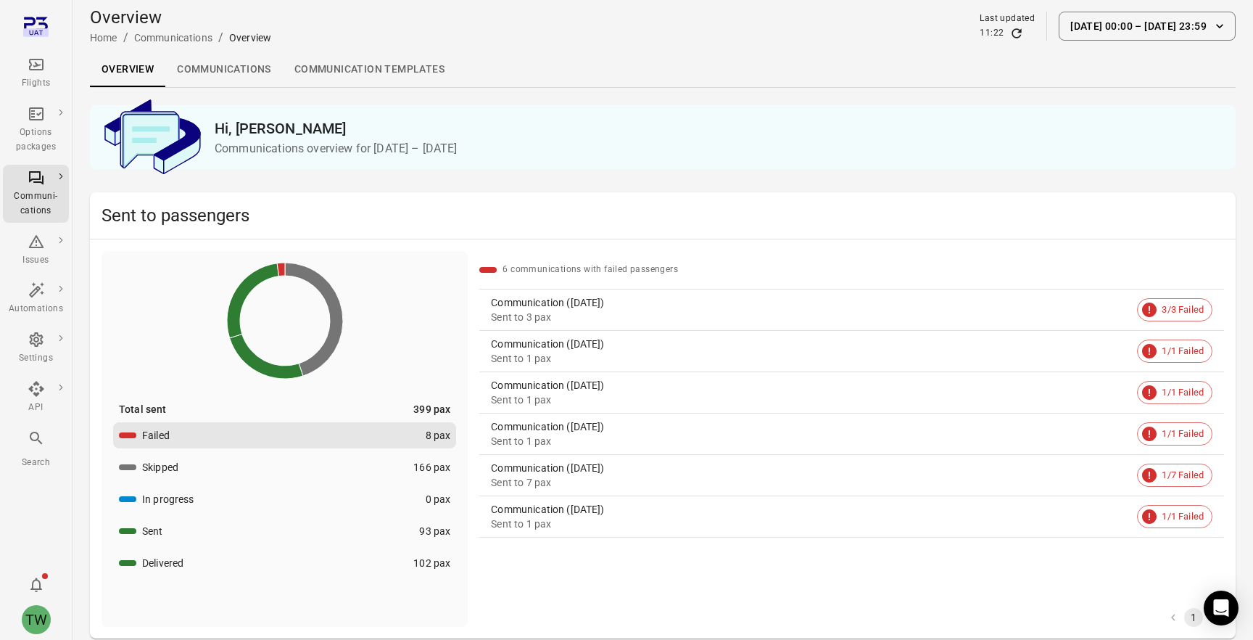
click at [250, 73] on link "Communications" at bounding box center [223, 69] width 117 height 35
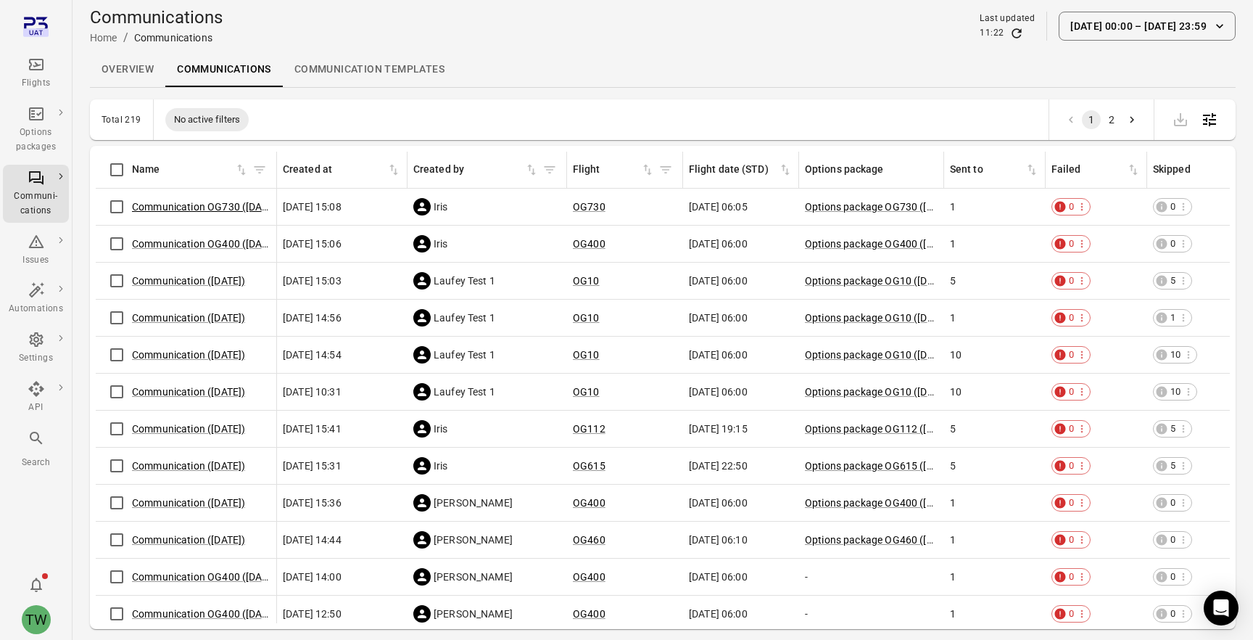
click at [227, 202] on link "Communication OG730 ([DATE])" at bounding box center [206, 207] width 148 height 12
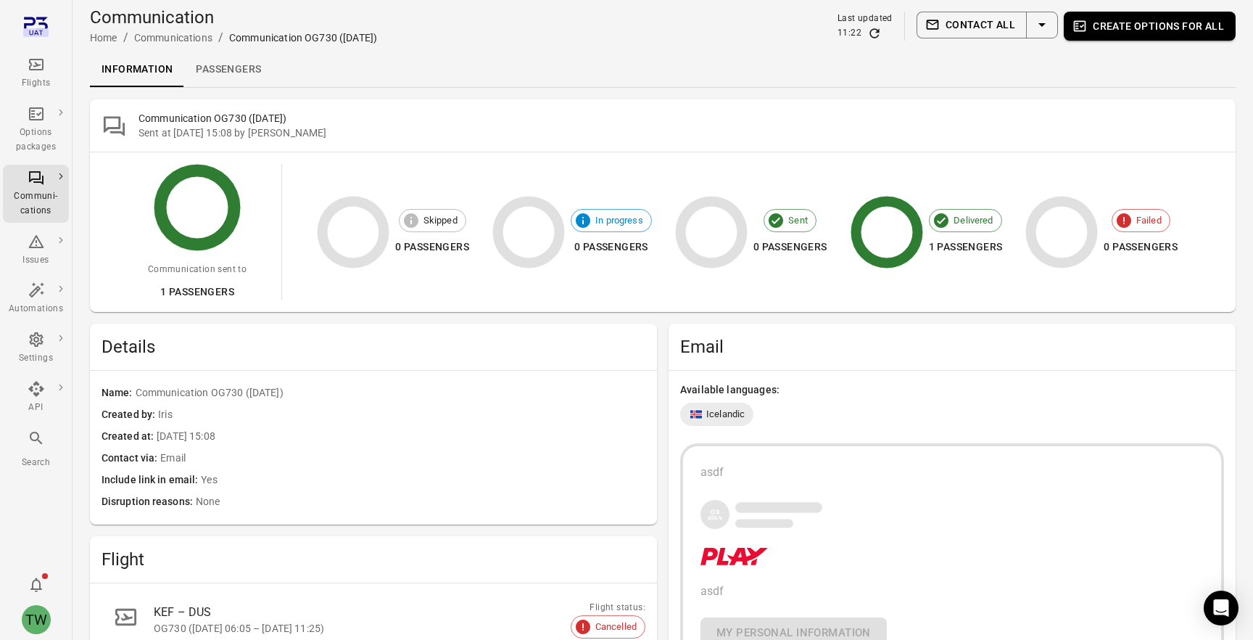
click at [224, 67] on link "Passengers" at bounding box center [228, 69] width 88 height 35
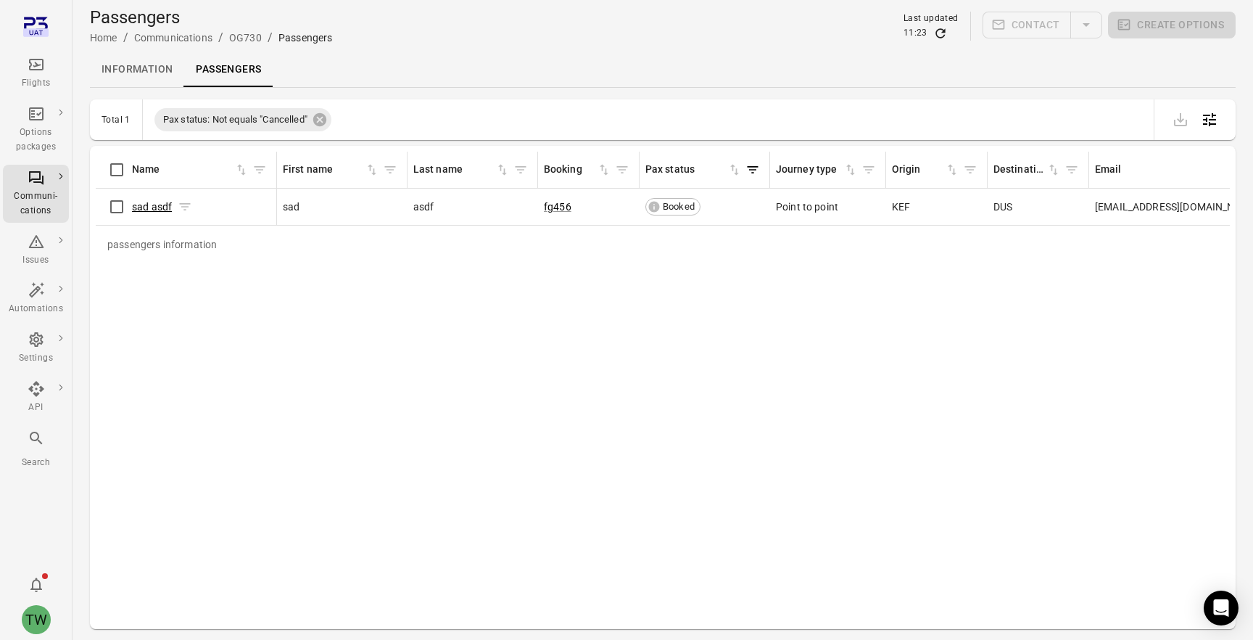
click at [164, 207] on link "sad asdf" at bounding box center [152, 207] width 40 height 12
